Goal: Information Seeking & Learning: Find specific fact

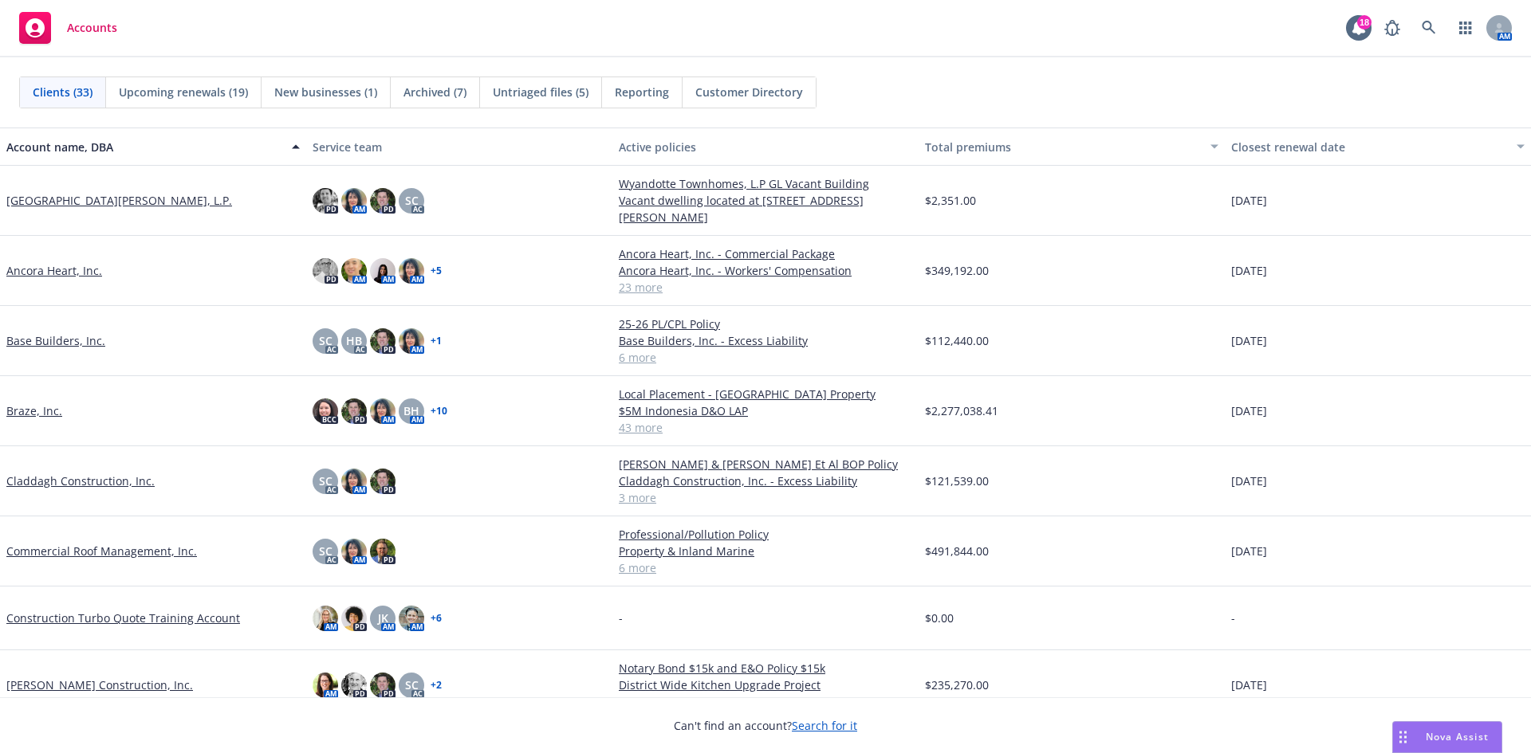
click at [77, 557] on link "Commercial Roof Management, Inc." at bounding box center [101, 551] width 191 height 17
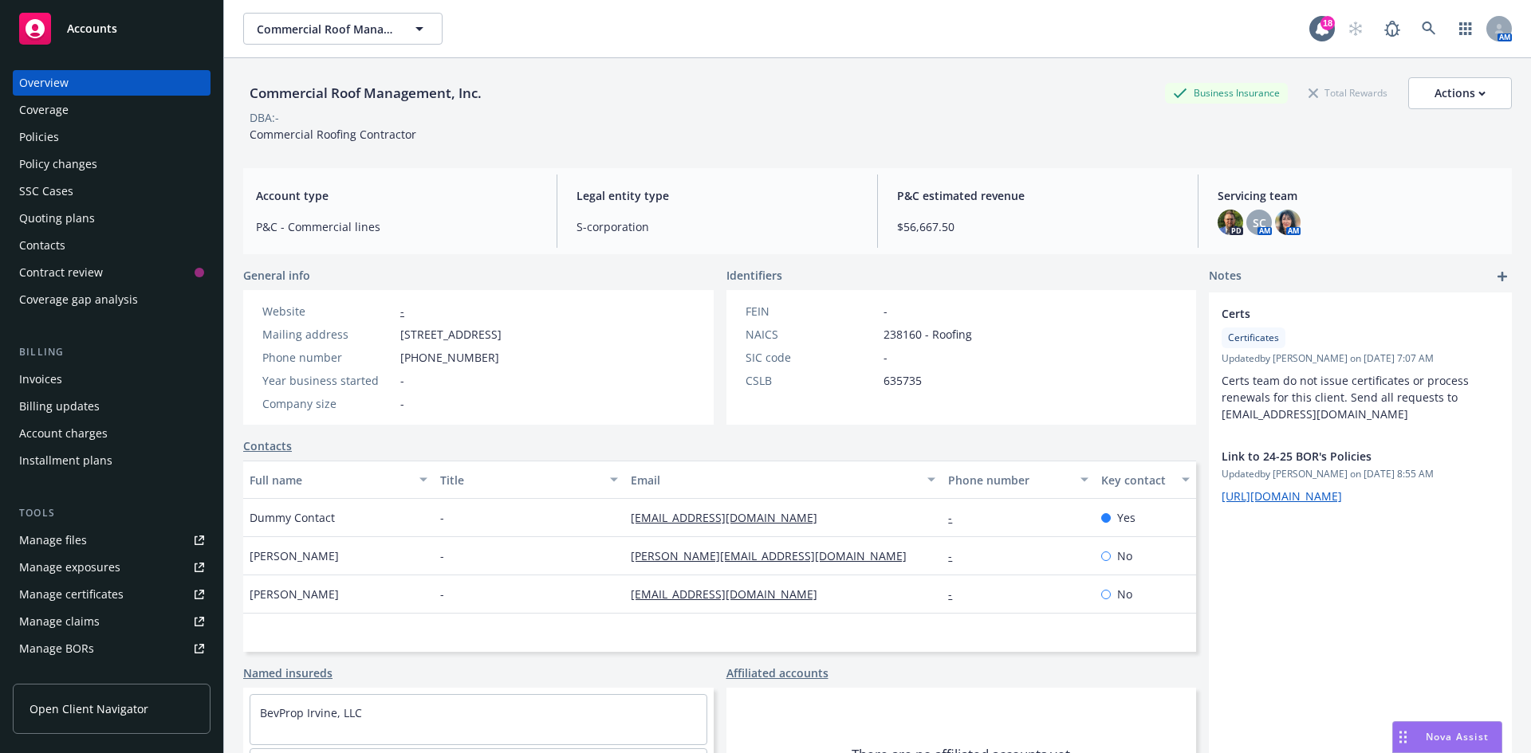
click at [81, 136] on div "Policies" at bounding box center [111, 137] width 185 height 26
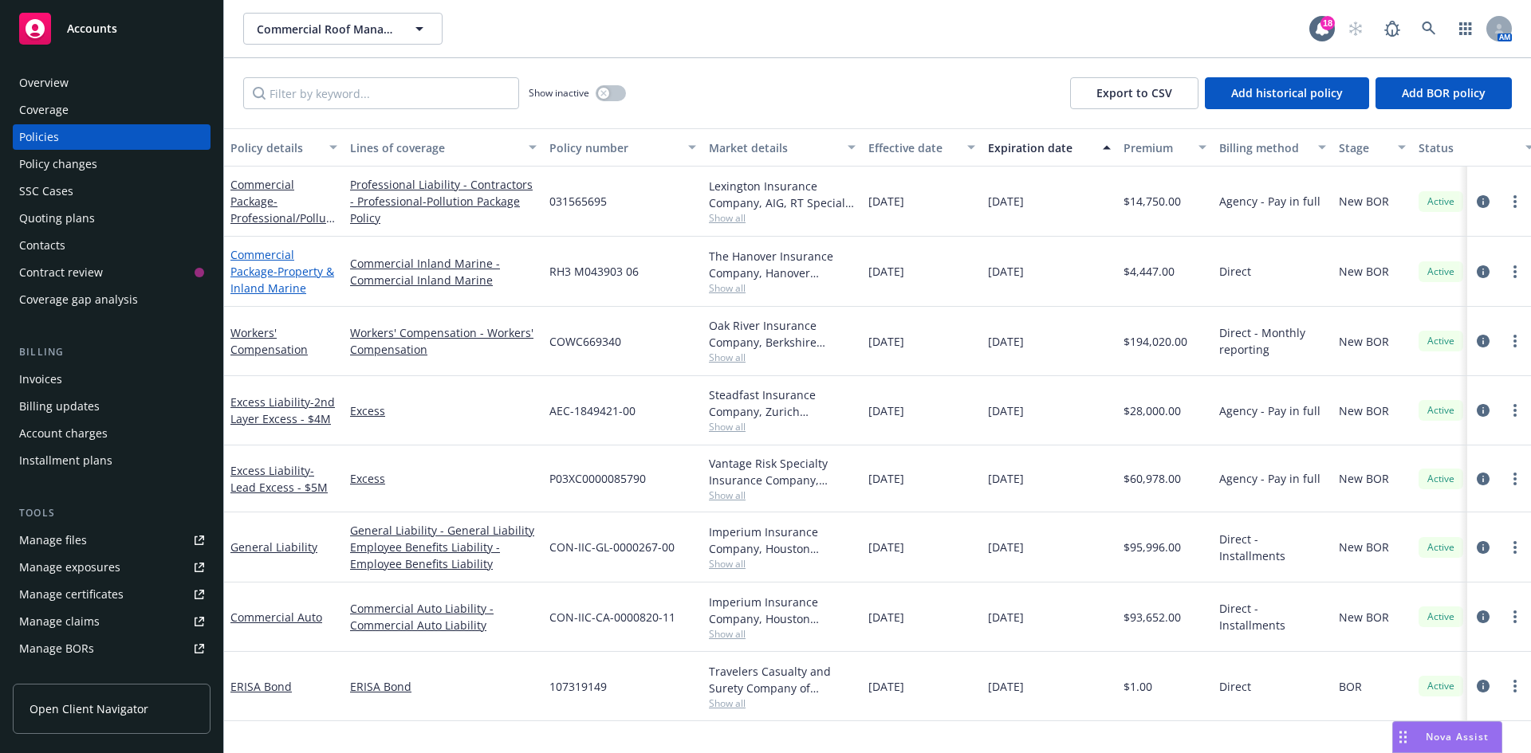
click at [285, 283] on span "- Property & Inland Marine" at bounding box center [282, 280] width 104 height 32
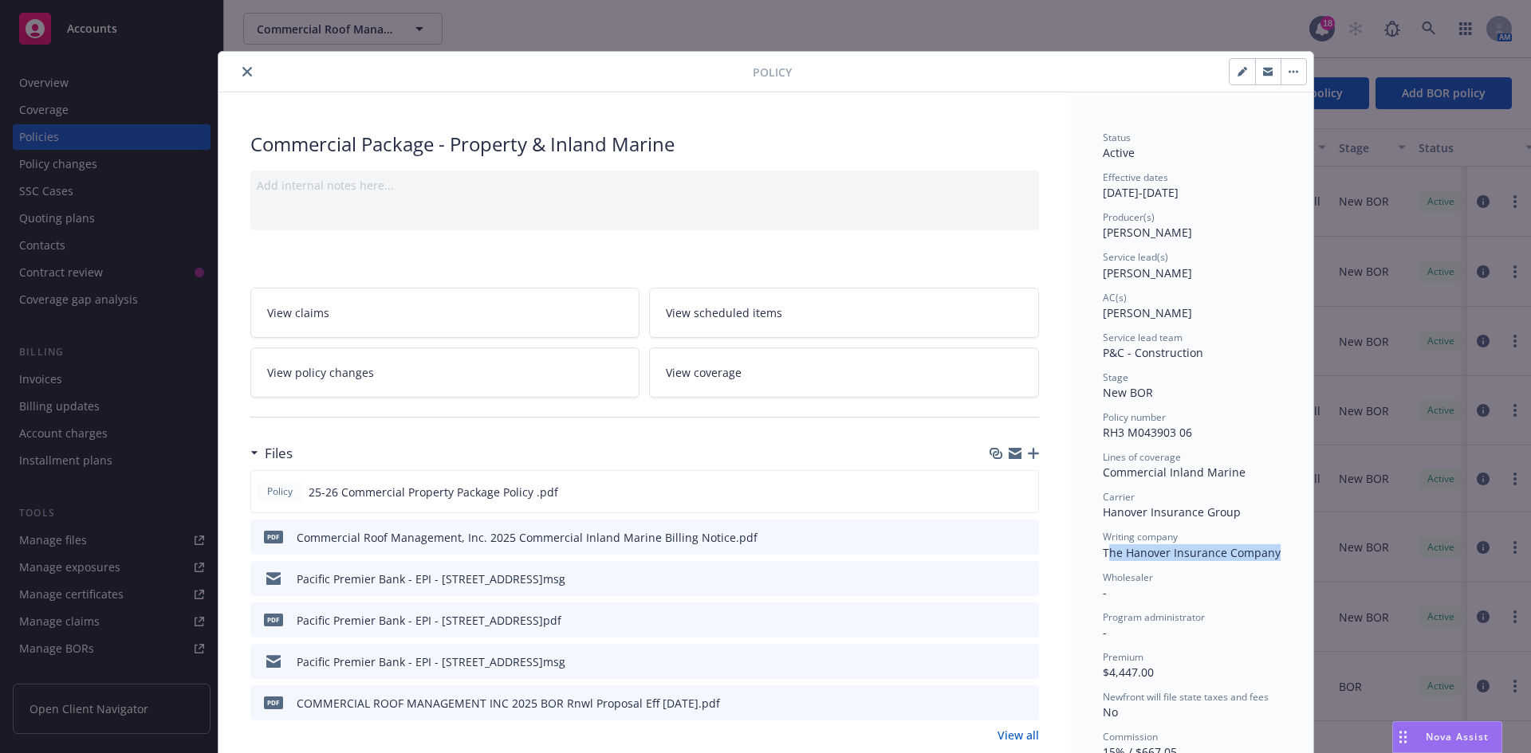
drag, startPoint x: 1099, startPoint y: 553, endPoint x: 1272, endPoint y: 557, distance: 173.1
click at [1272, 557] on div "Writing company The Hanover Insurance Company" at bounding box center [1192, 545] width 179 height 30
copy span "he Hanover Insurance Company"
drag, startPoint x: 919, startPoint y: 69, endPoint x: 2594, endPoint y: 194, distance: 1678.9
click at [1530, 194] on html "Accounts Overview Coverage Policies Policy changes SSC Cases Quoting plans Cont…" at bounding box center [765, 376] width 1531 height 753
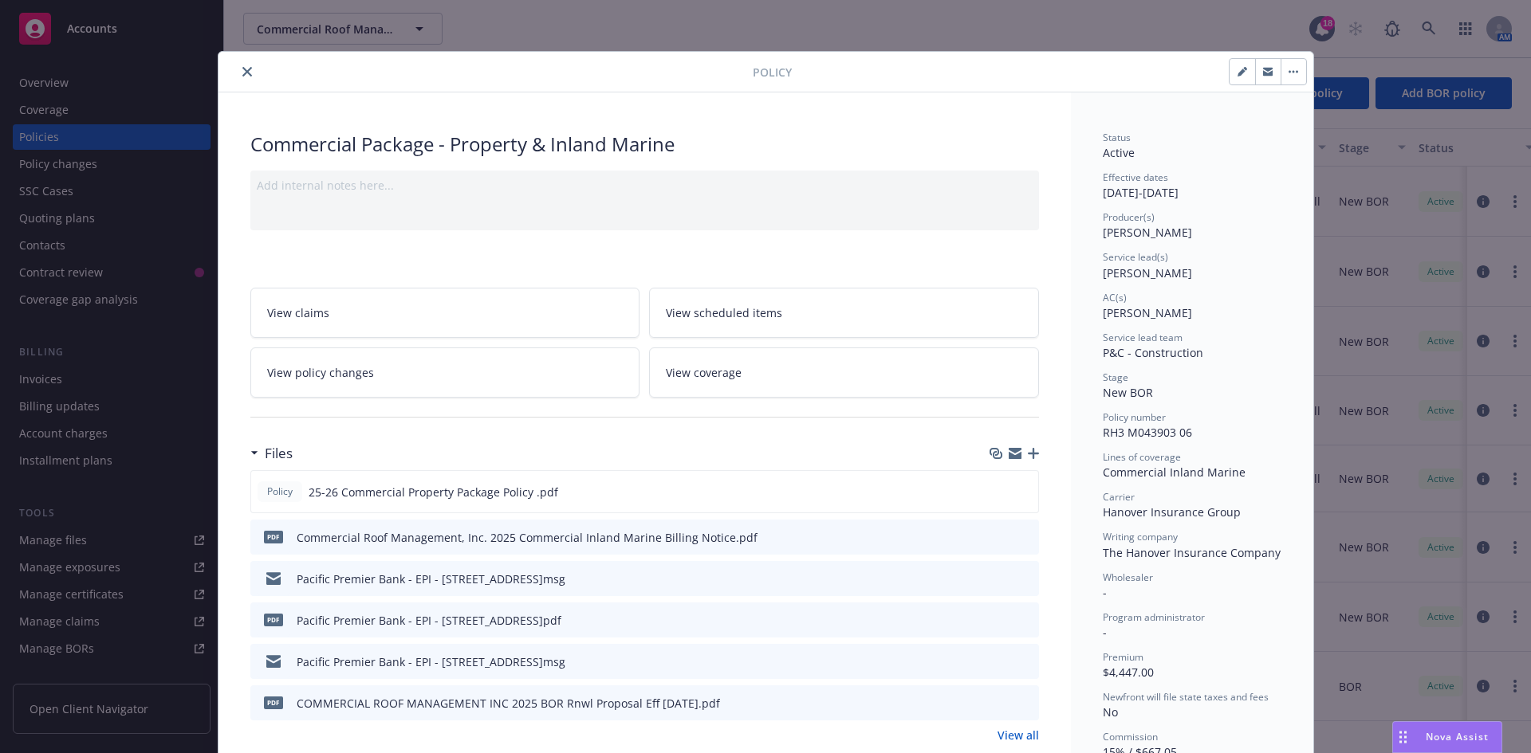
click at [1109, 430] on span "RH3 M043903 06" at bounding box center [1147, 432] width 89 height 15
drag, startPoint x: 1099, startPoint y: 437, endPoint x: 1183, endPoint y: 438, distance: 84.5
click at [1183, 438] on span "RH3 M043903 06" at bounding box center [1147, 432] width 89 height 15
copy span "RH3 M043903 06"
